Goal: Browse casually: Explore the website without a specific task or goal

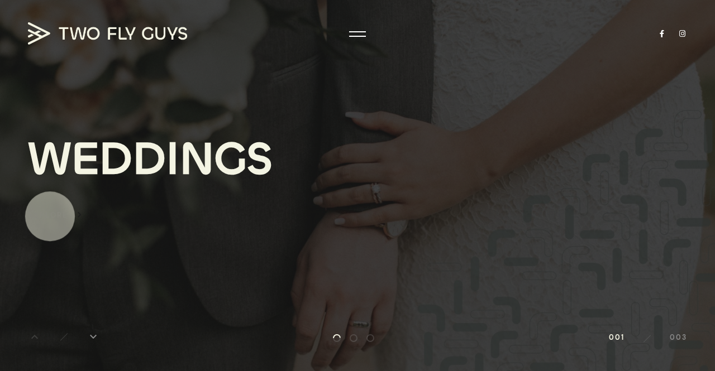
click at [52, 214] on div "Explore" at bounding box center [48, 215] width 40 height 13
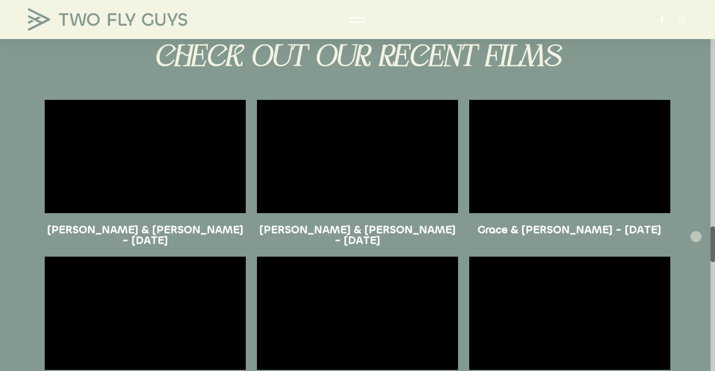
drag, startPoint x: 714, startPoint y: 109, endPoint x: 696, endPoint y: 237, distance: 129.8
click at [696, 237] on div "W E D D I N G S" at bounding box center [357, 185] width 715 height 371
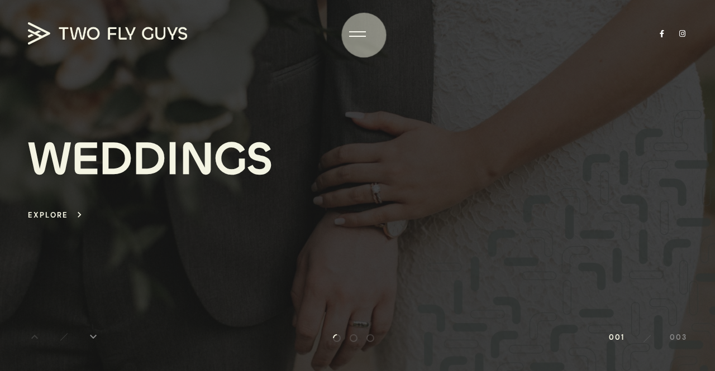
click at [361, 35] on div at bounding box center [357, 33] width 17 height 11
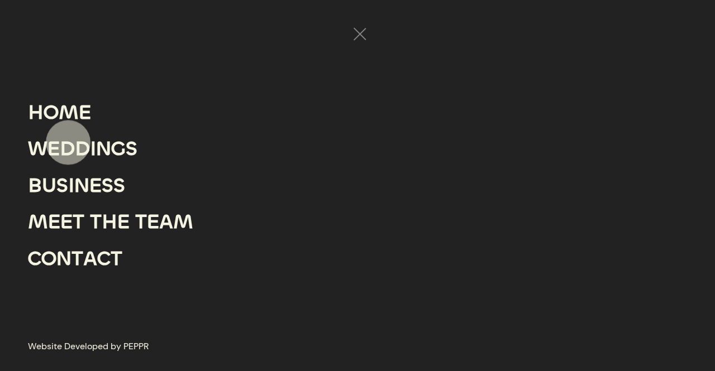
click at [68, 141] on div "D" at bounding box center [67, 149] width 15 height 37
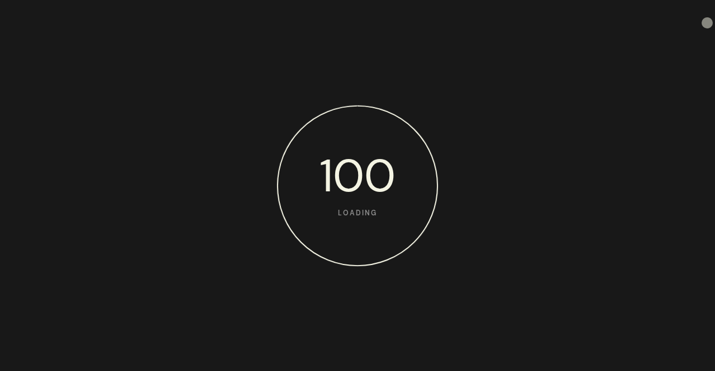
click at [706, 23] on html "100 Loading arrow_back H O M E W E D D I N G S B U S I N E S S M E E T T H E T …" at bounding box center [357, 185] width 715 height 371
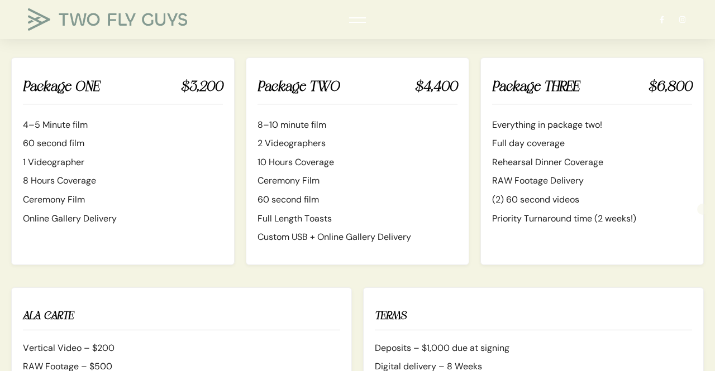
drag, startPoint x: 711, startPoint y: 31, endPoint x: 703, endPoint y: 209, distance: 178.9
click at [703, 209] on div "W E D D I N G S" at bounding box center [357, 185] width 715 height 371
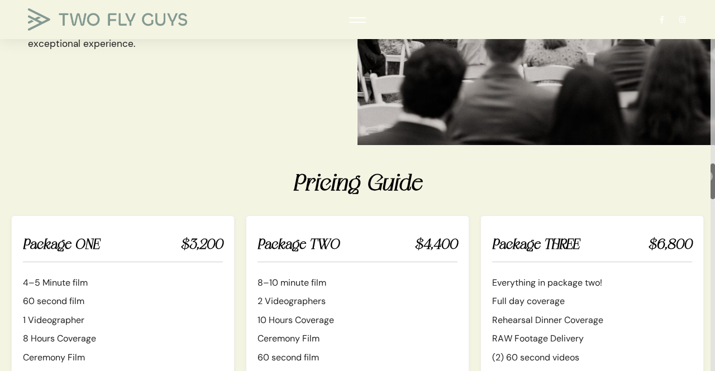
drag, startPoint x: 711, startPoint y: 190, endPoint x: 707, endPoint y: 175, distance: 16.0
click at [706, 175] on div "W E D D I N G S" at bounding box center [357, 185] width 715 height 371
